Goal: Task Accomplishment & Management: Manage account settings

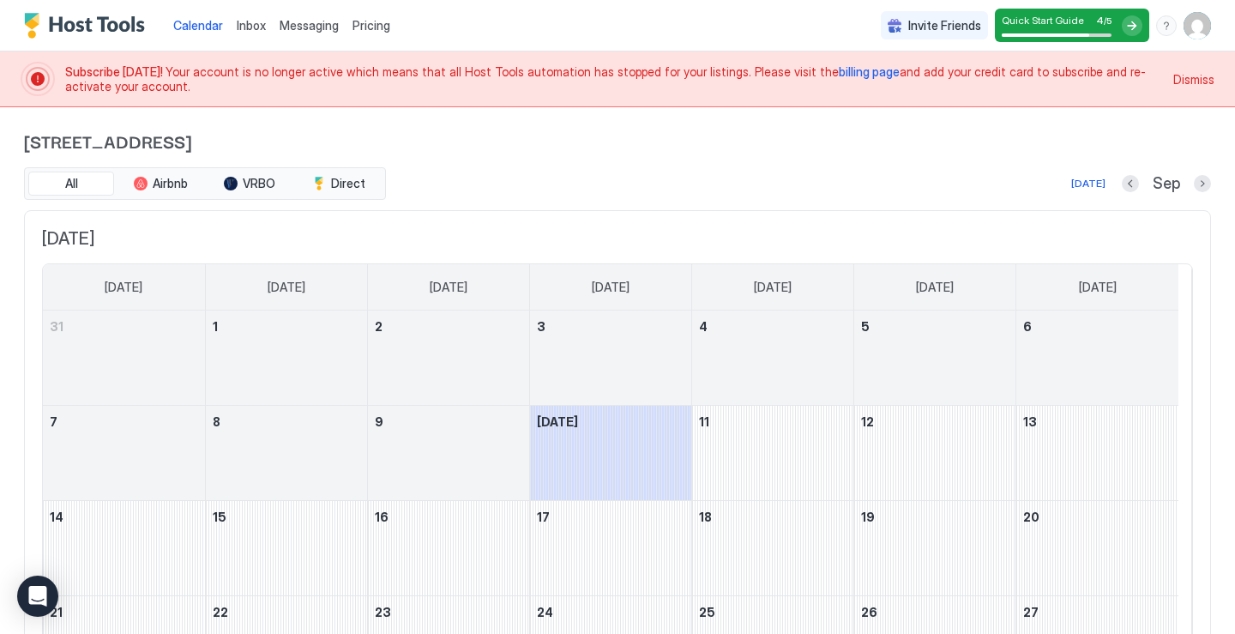
click at [1192, 89] on div "Dismiss" at bounding box center [1193, 79] width 41 height 34
click at [1185, 83] on span "Dismiss" at bounding box center [1193, 79] width 41 height 18
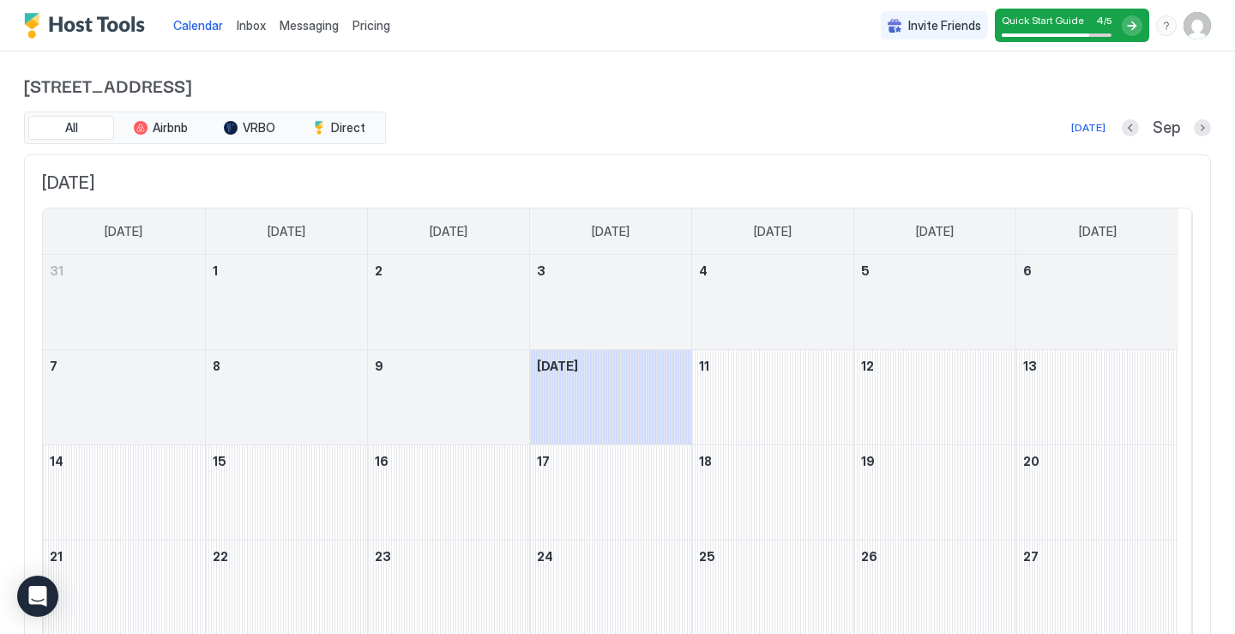
click at [1192, 27] on img "User profile" at bounding box center [1196, 25] width 27 height 27
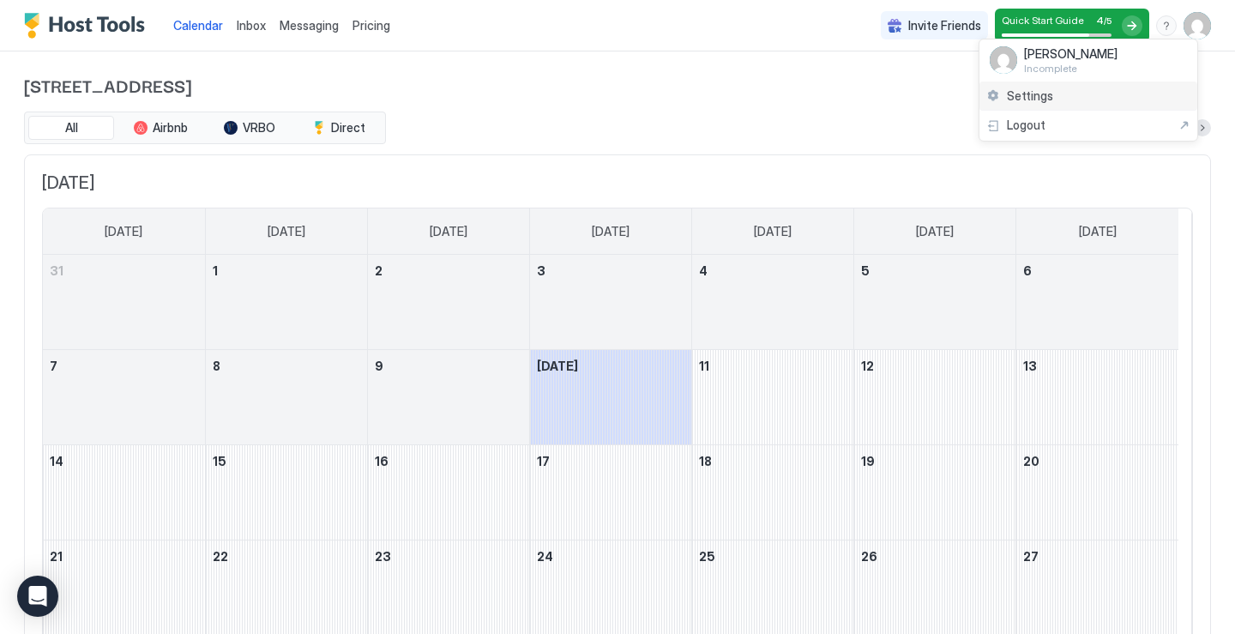
click at [1038, 106] on div "Settings" at bounding box center [1088, 96] width 218 height 30
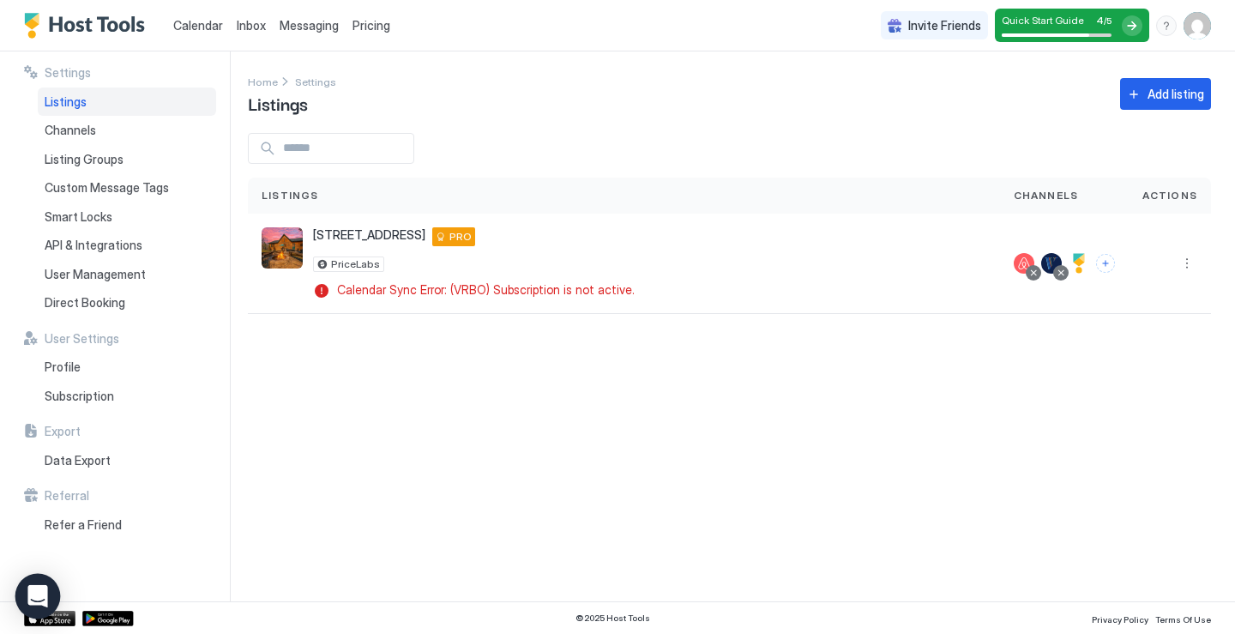
click at [58, 592] on body "Calendar Inbox Messaging Pricing Invite Friends Quick Start Guide 4 / 5 MH Sett…" at bounding box center [617, 317] width 1235 height 634
click at [58, 592] on div "Settings Listings Channels Listing Groups Custom Message Tags Smart Locks API &…" at bounding box center [127, 326] width 206 height 550
click at [44, 597] on icon "Open Intercom Messenger" at bounding box center [37, 596] width 20 height 22
